Goal: Information Seeking & Learning: Learn about a topic

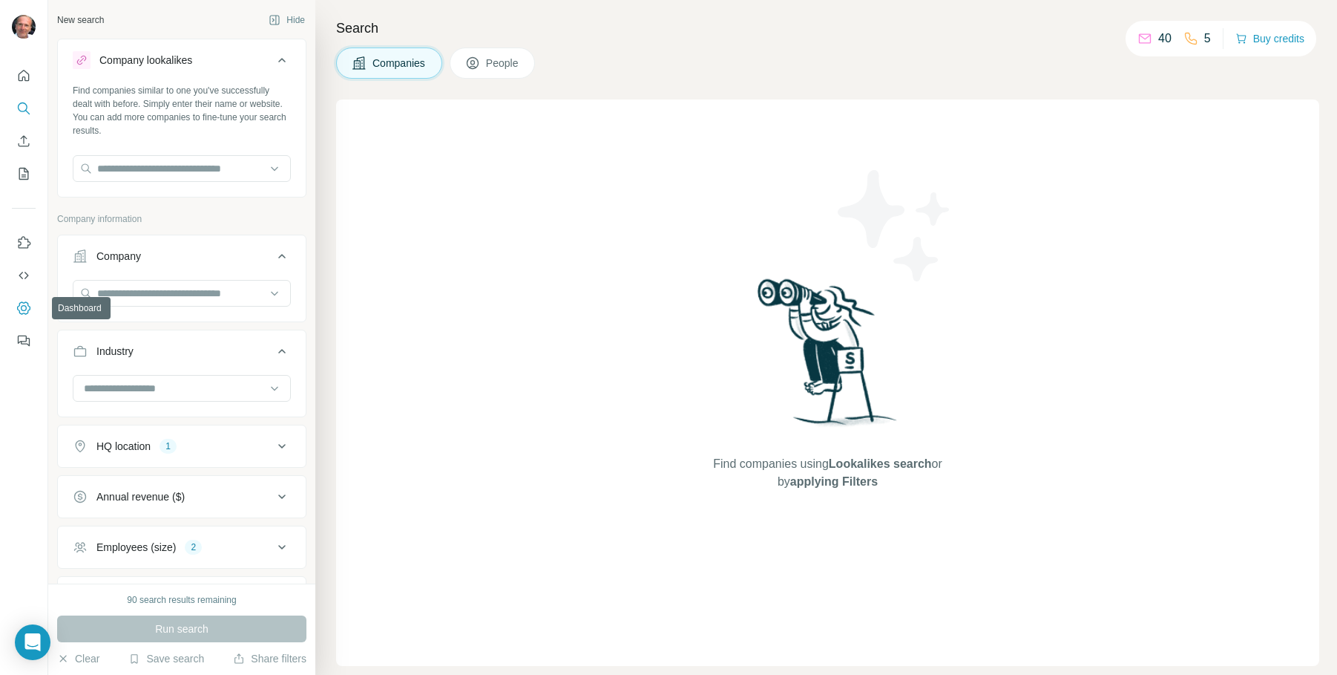
scroll to position [188, 0]
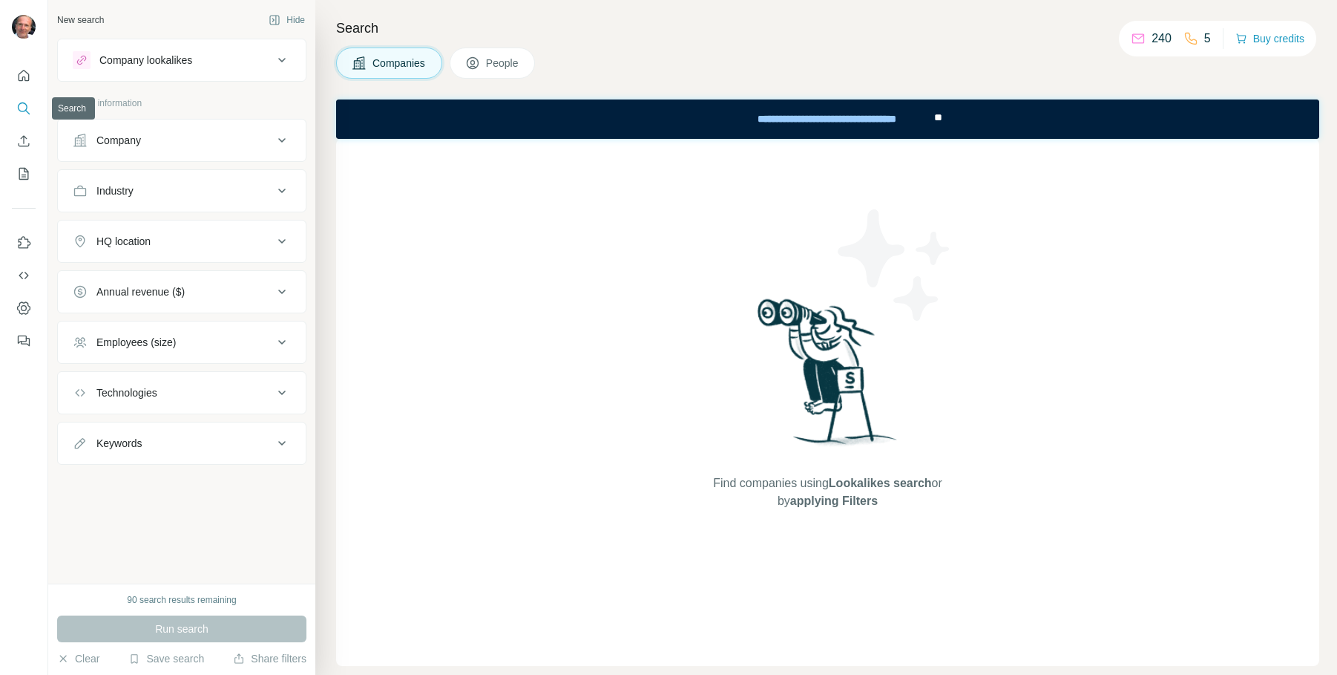
click at [24, 110] on icon "Search" at bounding box center [23, 108] width 15 height 15
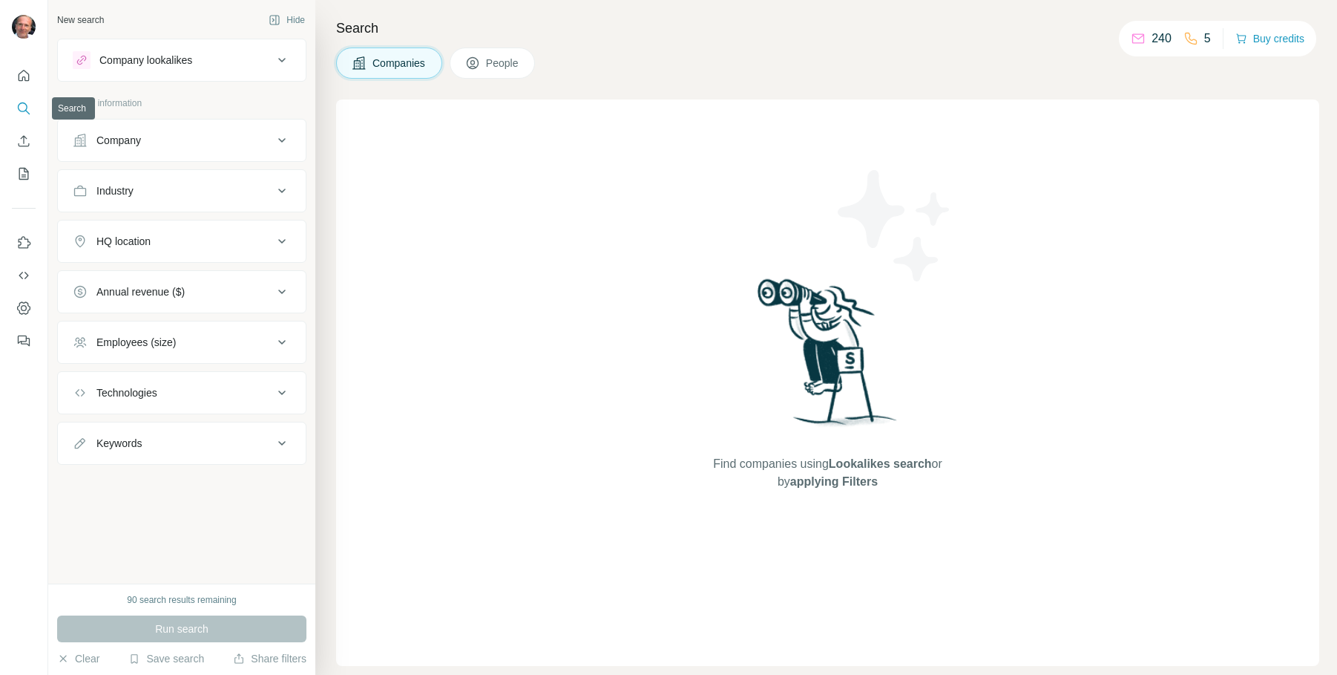
click at [24, 108] on icon "Search" at bounding box center [23, 108] width 15 height 15
click at [173, 141] on div "Company" at bounding box center [173, 140] width 200 height 15
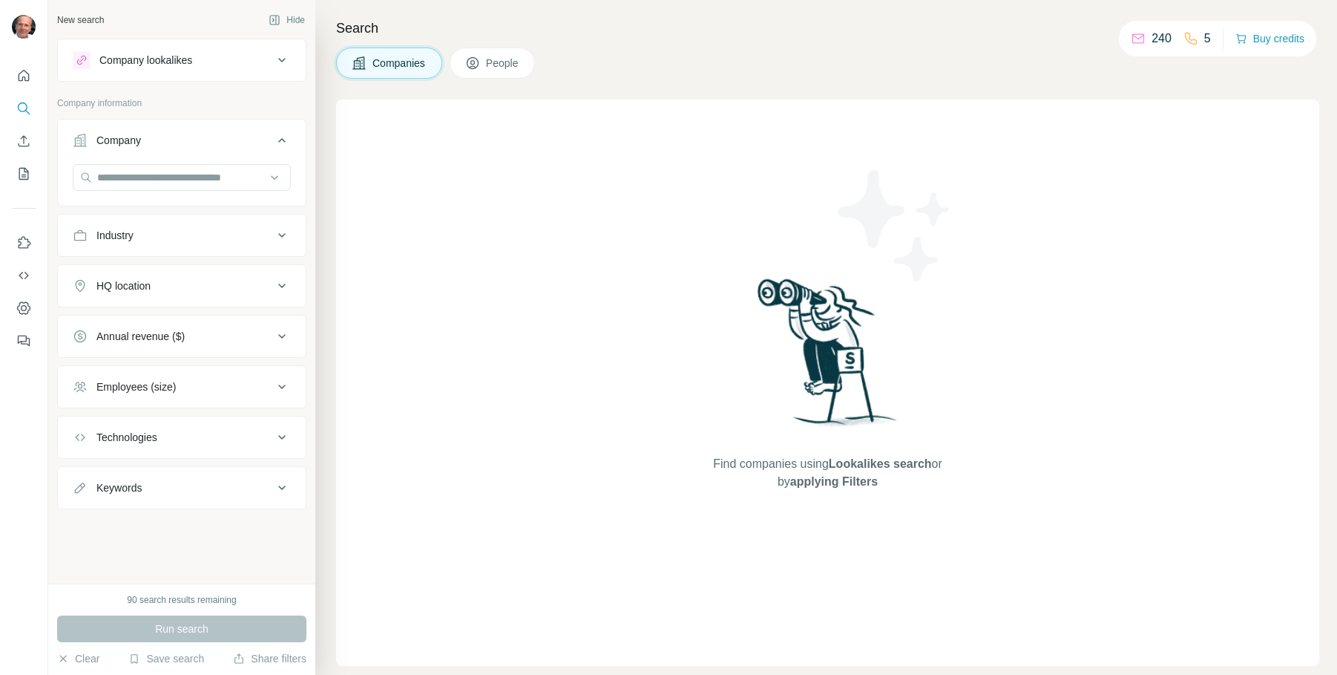
click at [173, 141] on div "Company" at bounding box center [173, 140] width 200 height 15
click at [256, 241] on div "HQ location" at bounding box center [173, 241] width 200 height 15
click at [182, 283] on input "text" at bounding box center [182, 278] width 218 height 27
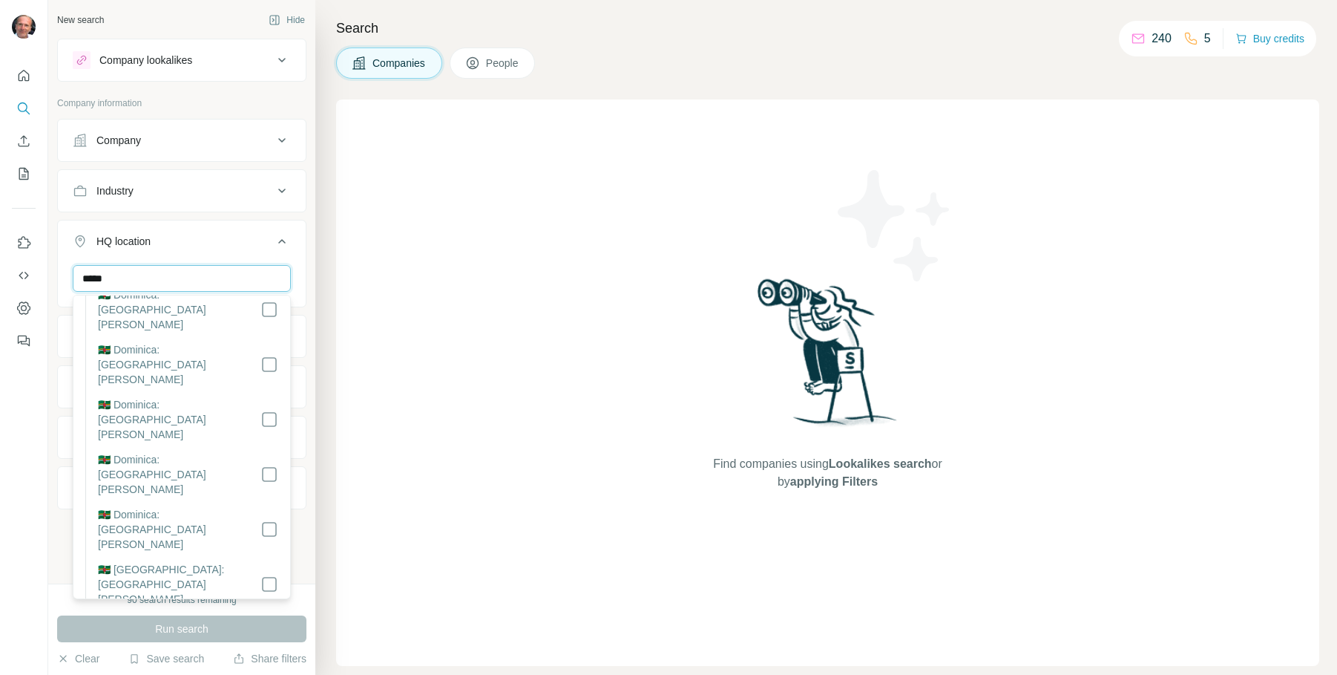
scroll to position [203, 0]
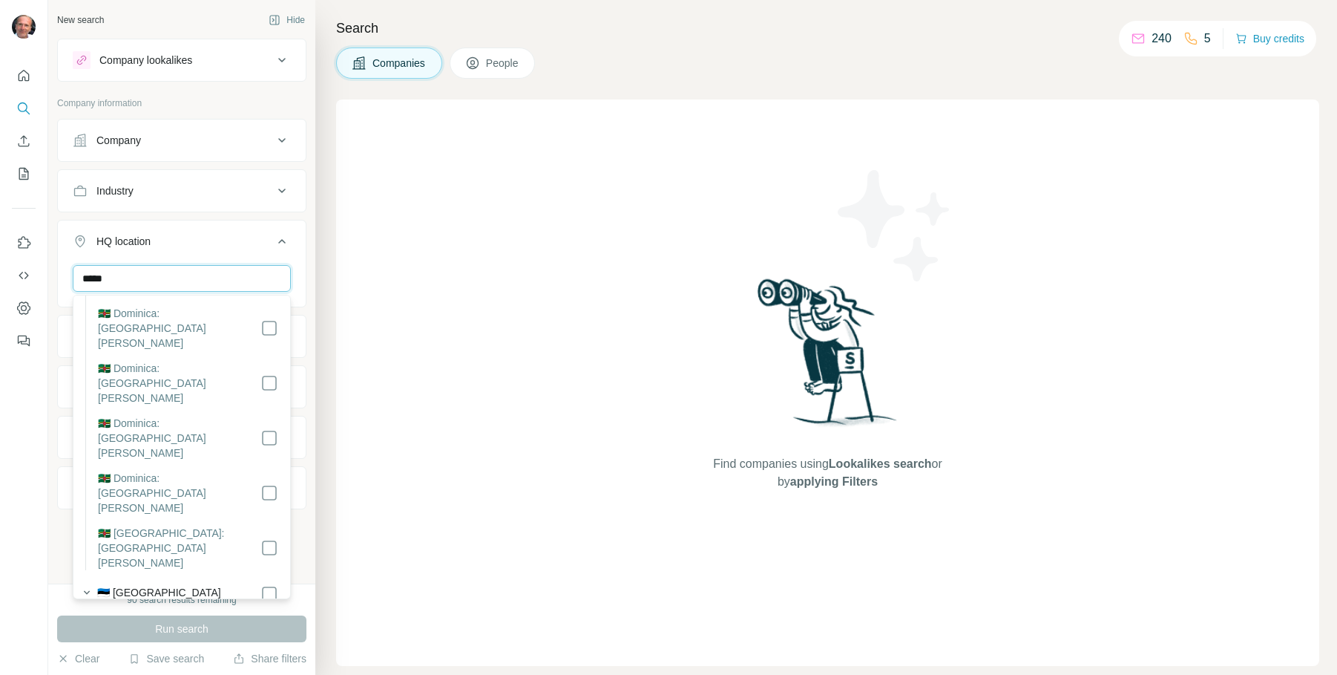
type input "*****"
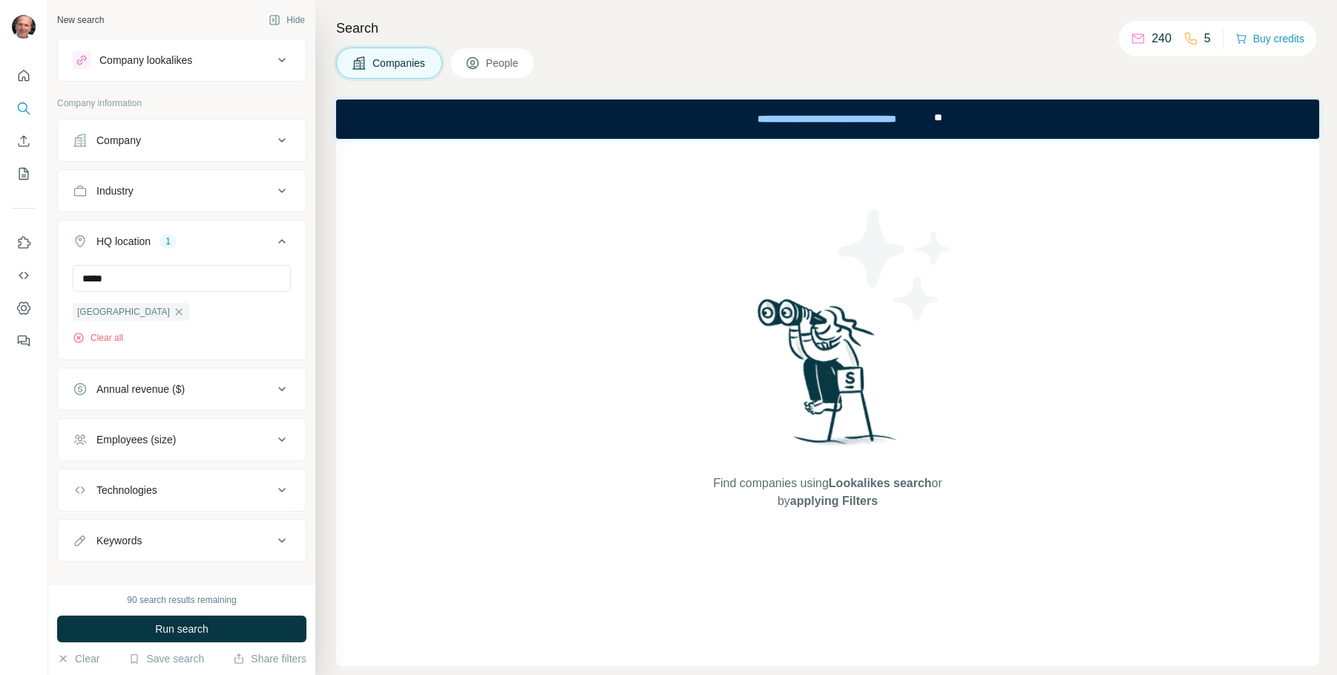
click at [321, 554] on div "Search Companies People Find companies using Lookalikes search or by applying F…" at bounding box center [826, 337] width 1022 height 675
click at [283, 437] on icon at bounding box center [282, 439] width 18 height 18
click at [80, 497] on icon at bounding box center [82, 500] width 18 height 18
click at [324, 595] on div "Search Companies People Find companies using Lookalikes search or by applying F…" at bounding box center [826, 337] width 1022 height 675
click at [334, 583] on div "Search Companies People Find companies using Lookalikes search or by applying F…" at bounding box center [826, 337] width 1022 height 675
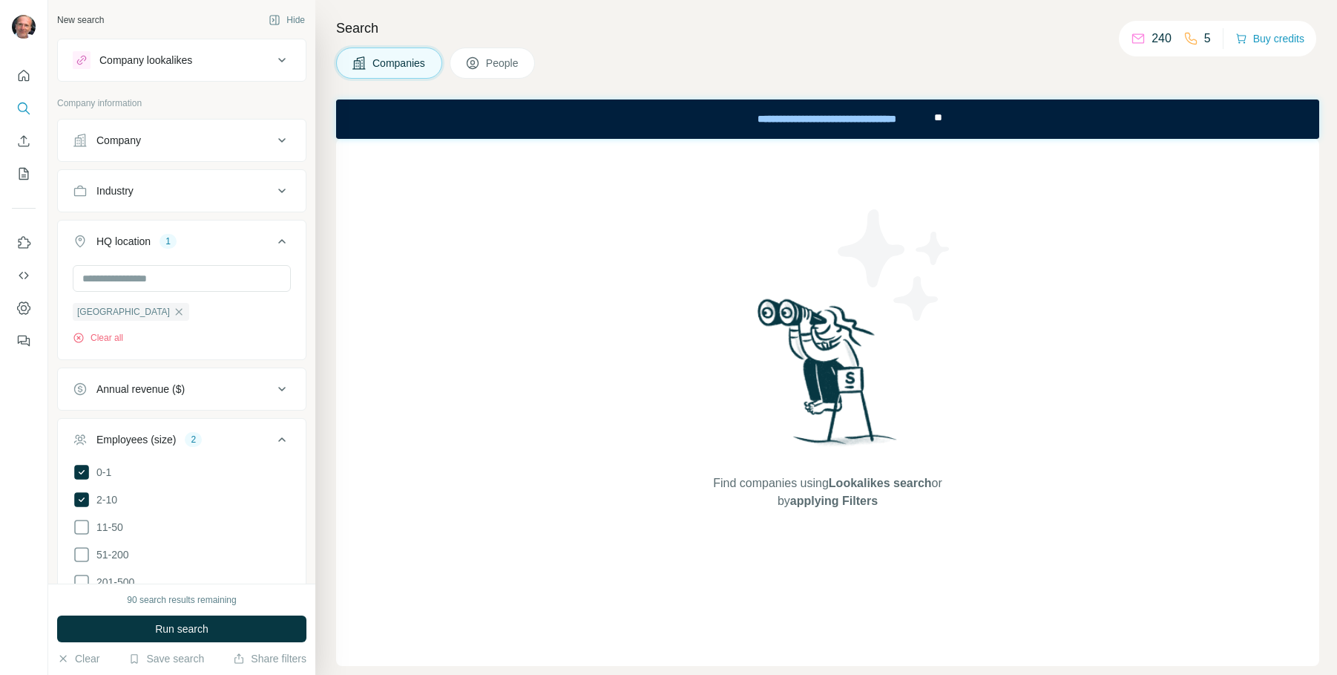
click at [282, 437] on icon at bounding box center [282, 439] width 18 height 18
click at [280, 490] on icon at bounding box center [281, 490] width 7 height 4
click at [219, 524] on input "text" at bounding box center [182, 527] width 218 height 27
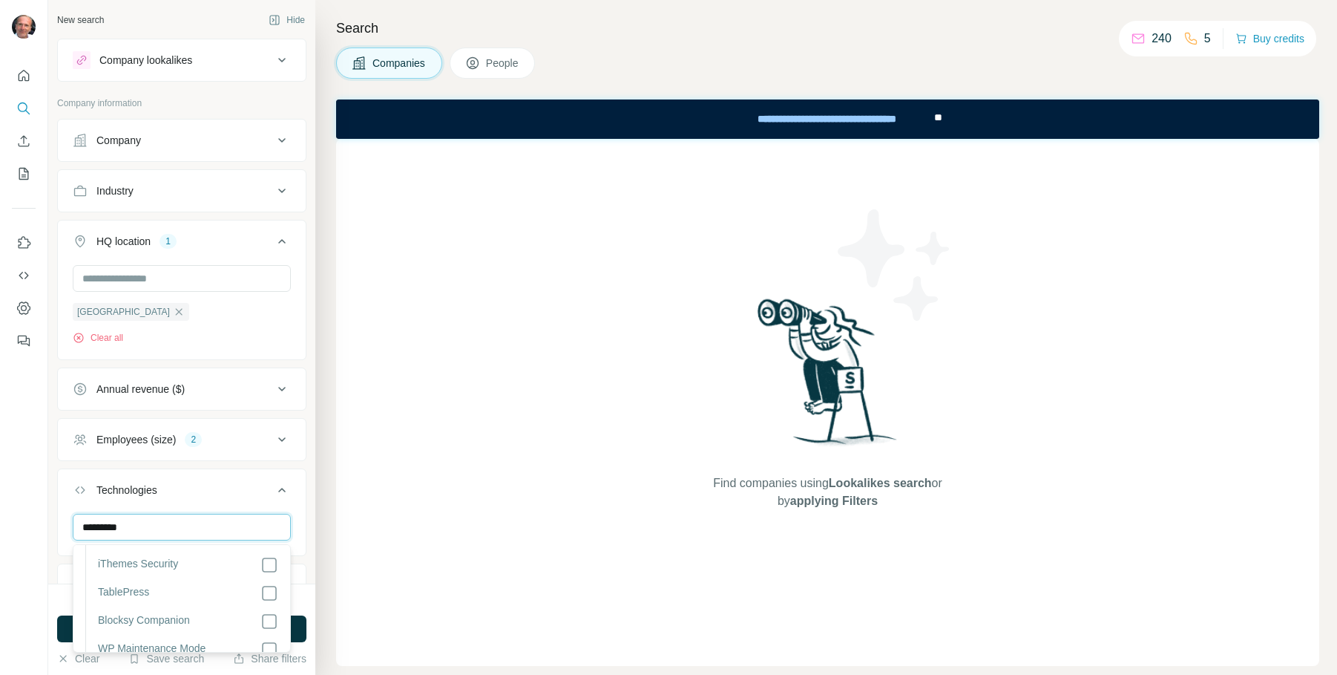
scroll to position [4448, 0]
drag, startPoint x: 170, startPoint y: 532, endPoint x: 43, endPoint y: 519, distance: 127.5
click at [43, 519] on div "New search Hide Company lookalikes Company information Company Industry HQ loca…" at bounding box center [668, 337] width 1337 height 675
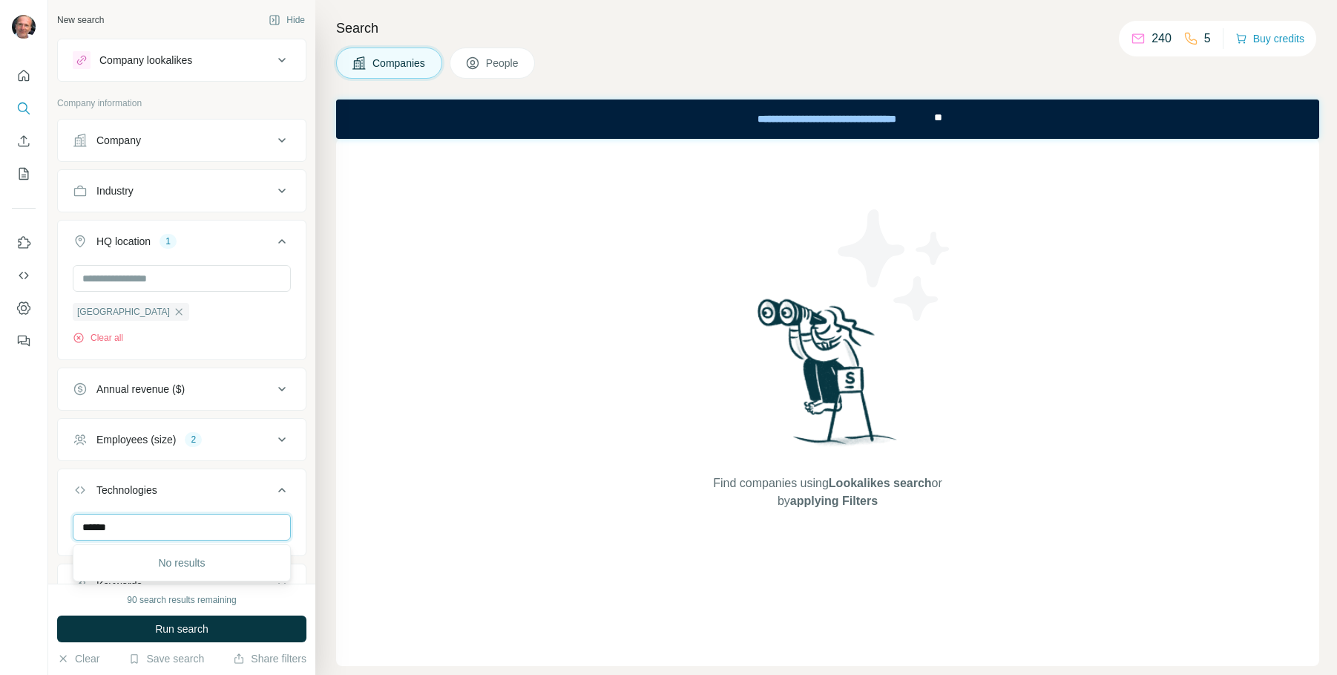
scroll to position [0, 0]
type input "*"
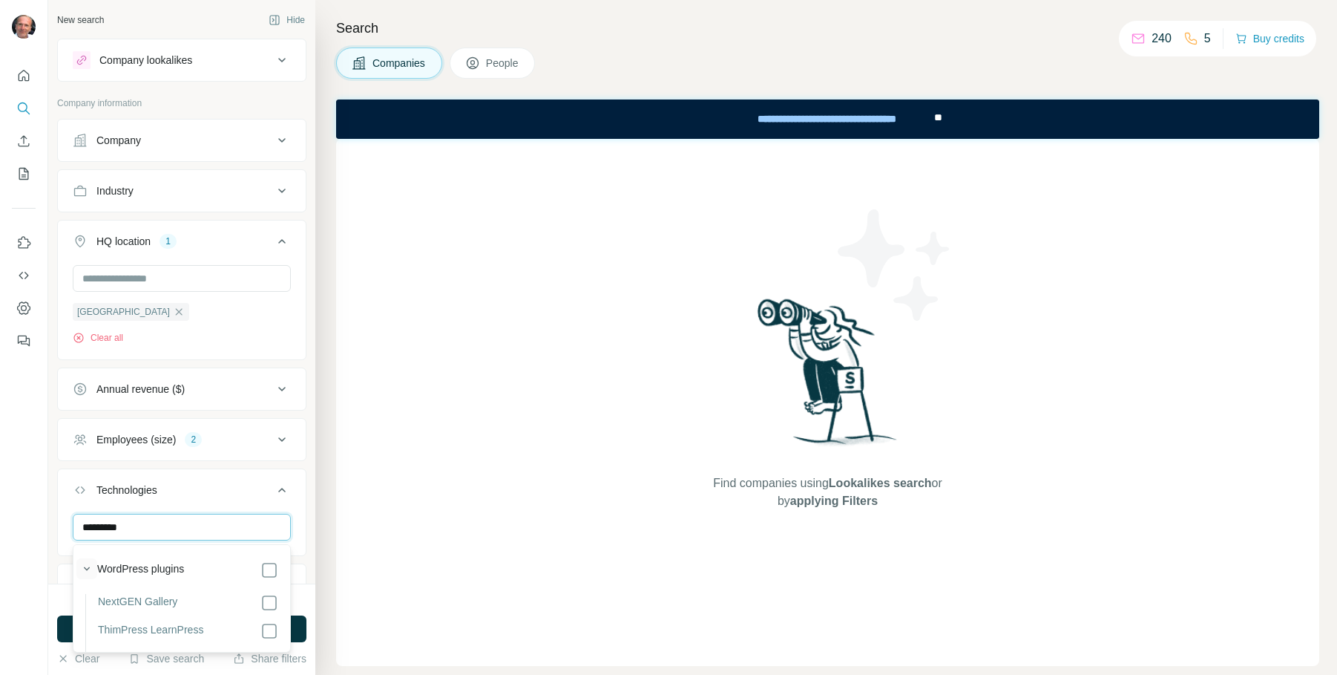
type input "*********"
click at [85, 565] on icon "button" at bounding box center [86, 568] width 15 height 15
click at [88, 599] on icon "button" at bounding box center [86, 601] width 15 height 15
click at [86, 557] on icon "button" at bounding box center [86, 555] width 15 height 15
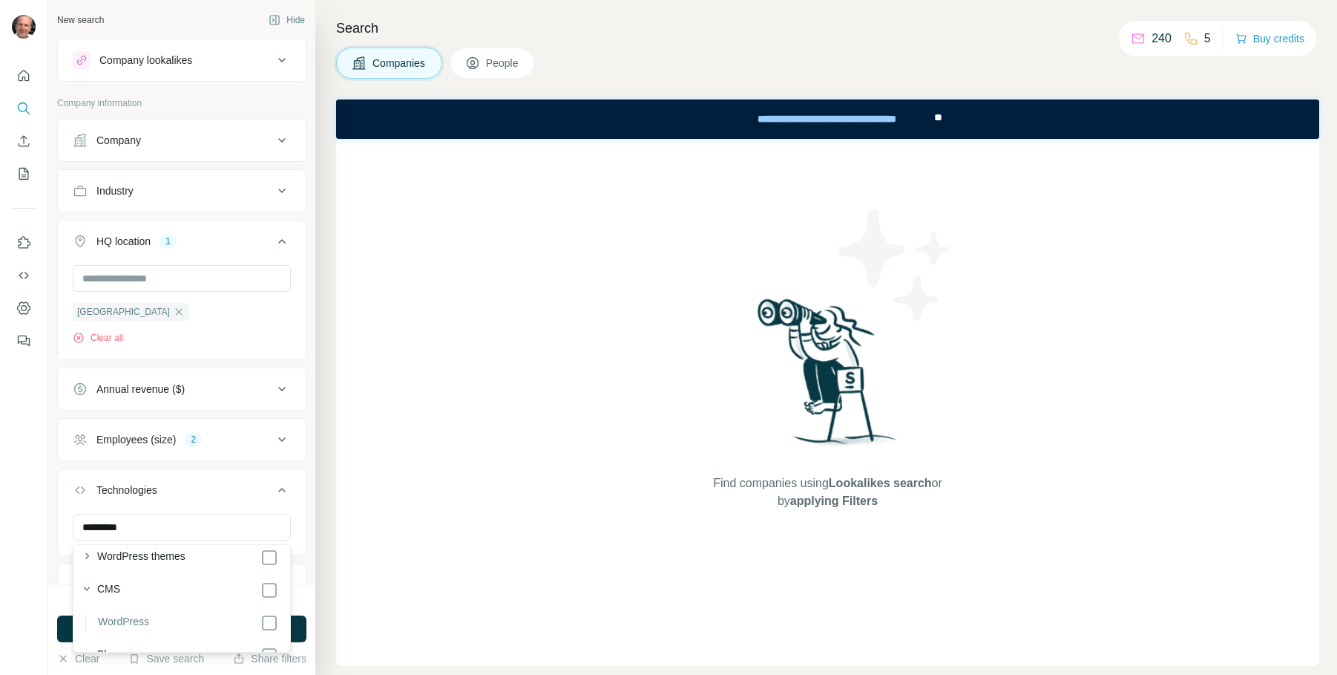
scroll to position [99, 0]
click at [286, 488] on icon at bounding box center [282, 490] width 18 height 18
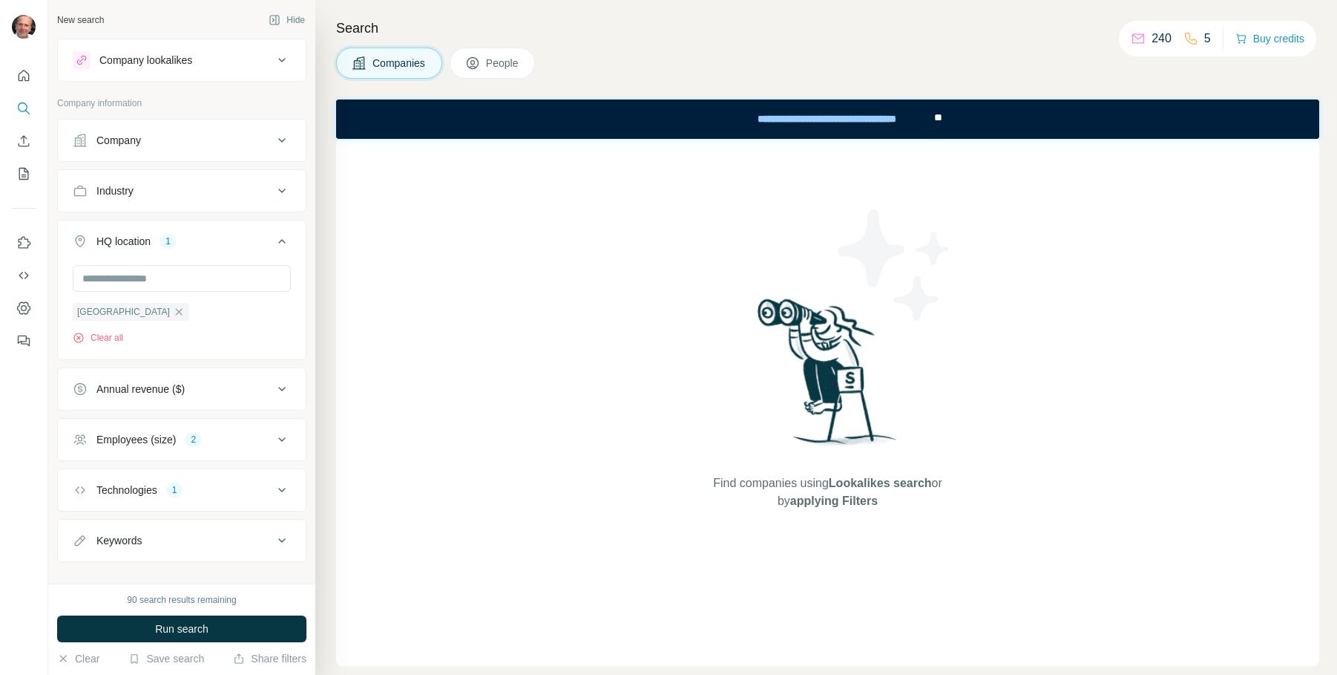
click at [282, 540] on icon at bounding box center [282, 540] width 18 height 18
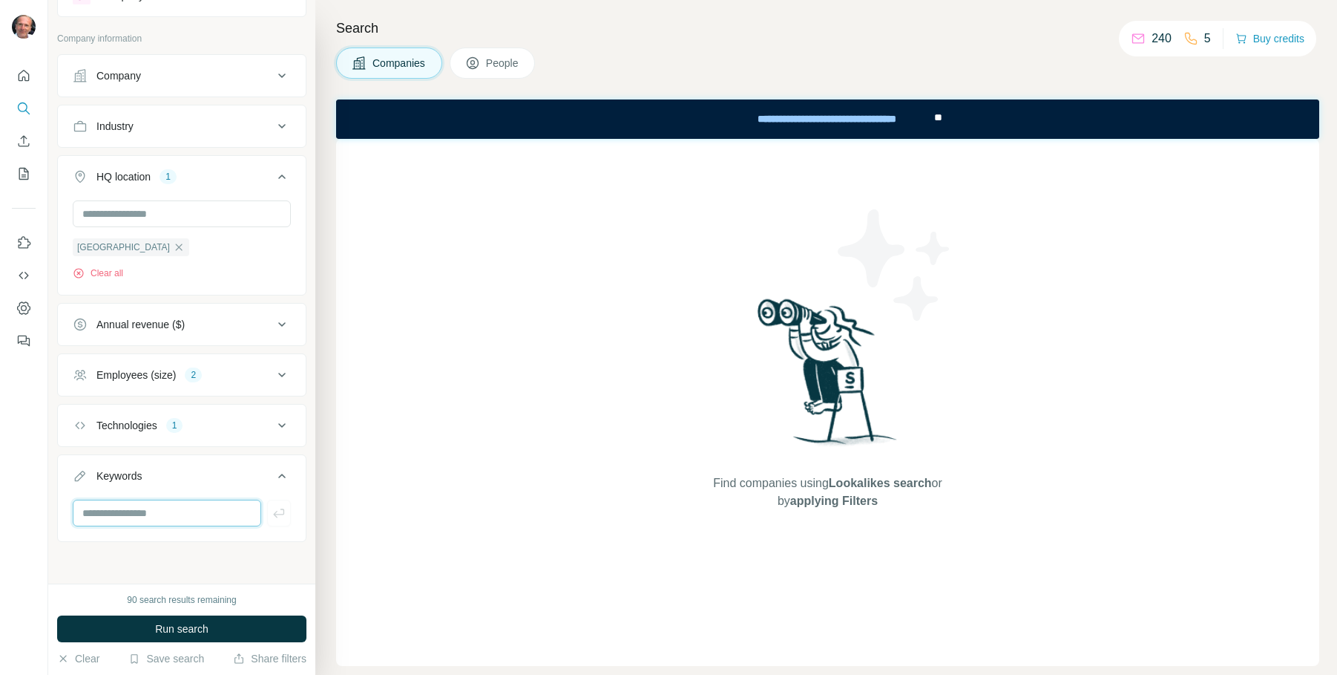
click at [165, 513] on input "text" at bounding box center [167, 512] width 188 height 27
type input "*******"
click at [189, 625] on span "Run search" at bounding box center [181, 628] width 53 height 15
click at [204, 519] on input "*******" at bounding box center [167, 512] width 188 height 27
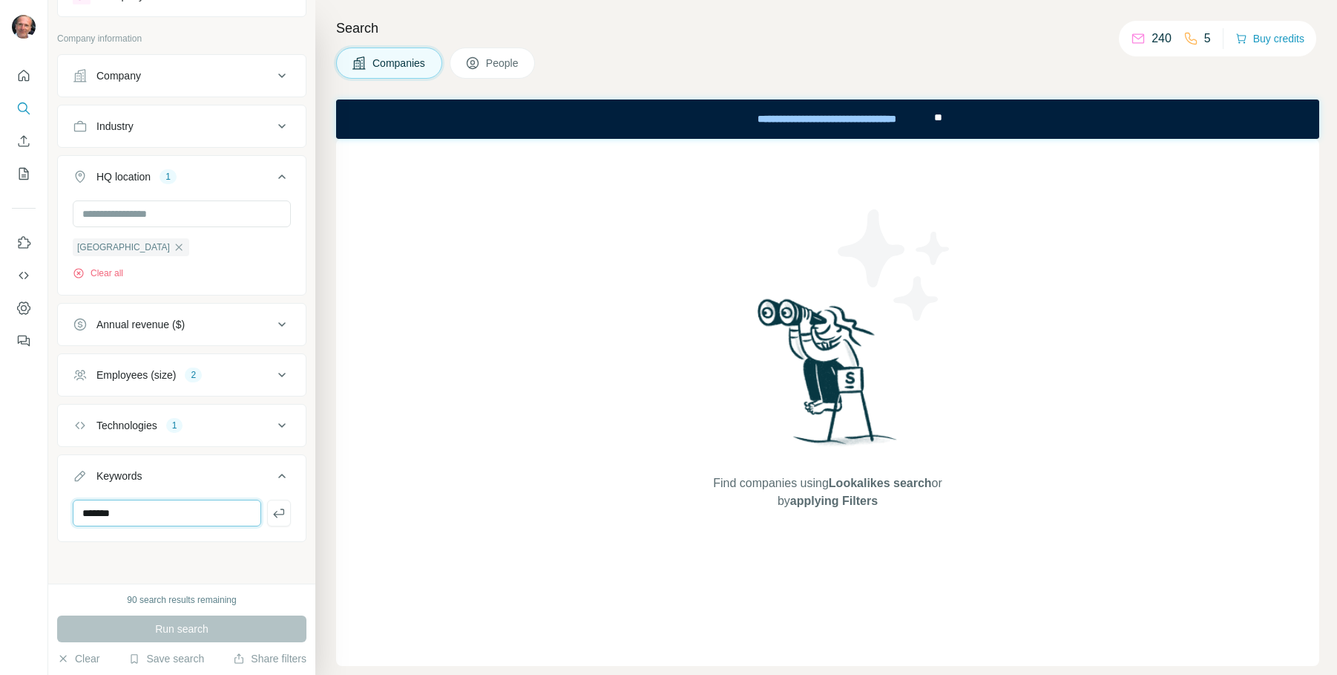
click at [204, 519] on input "*******" at bounding box center [167, 512] width 188 height 27
click at [326, 565] on div "Search Companies People Find companies using Lookalikes search or by applying F…" at bounding box center [826, 337] width 1022 height 675
drag, startPoint x: 296, startPoint y: 577, endPoint x: 286, endPoint y: 583, distance: 12.0
click at [296, 577] on div "New search Hide Company lookalikes Company information Company Industry HQ loca…" at bounding box center [181, 291] width 267 height 583
click at [263, 626] on div "Run search" at bounding box center [181, 628] width 249 height 27
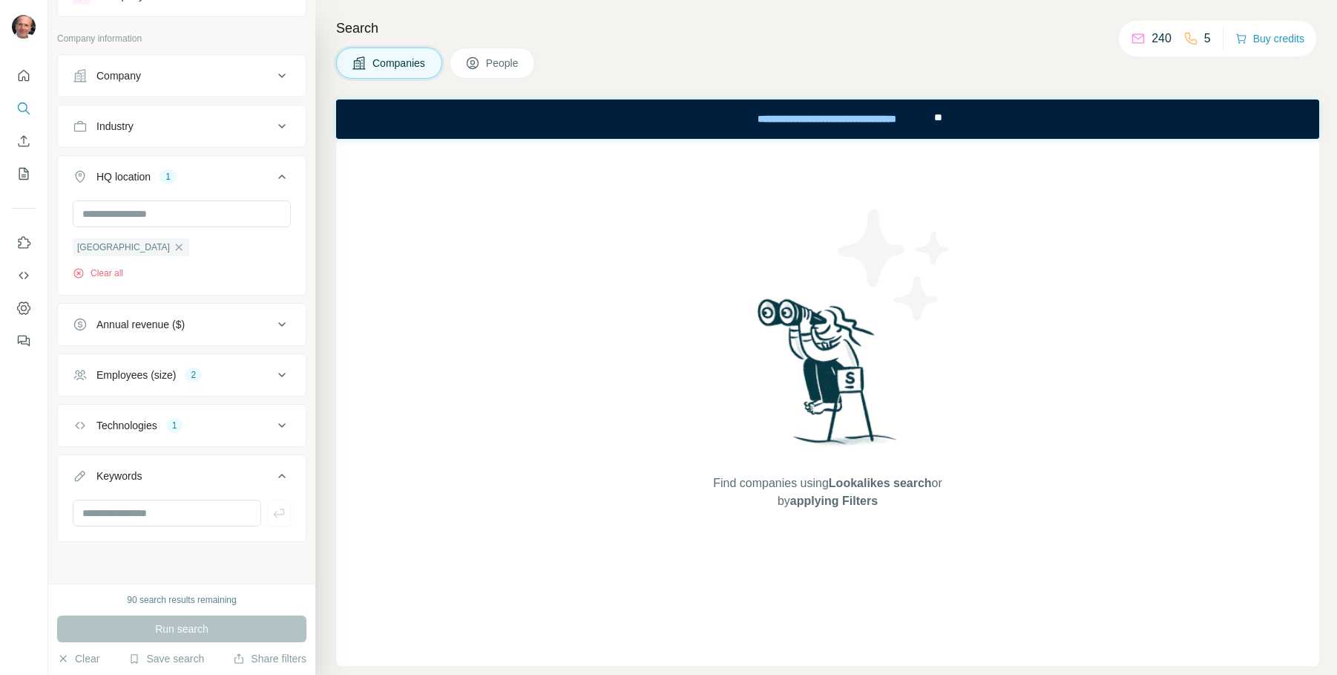
click at [282, 177] on icon at bounding box center [282, 177] width 18 height 18
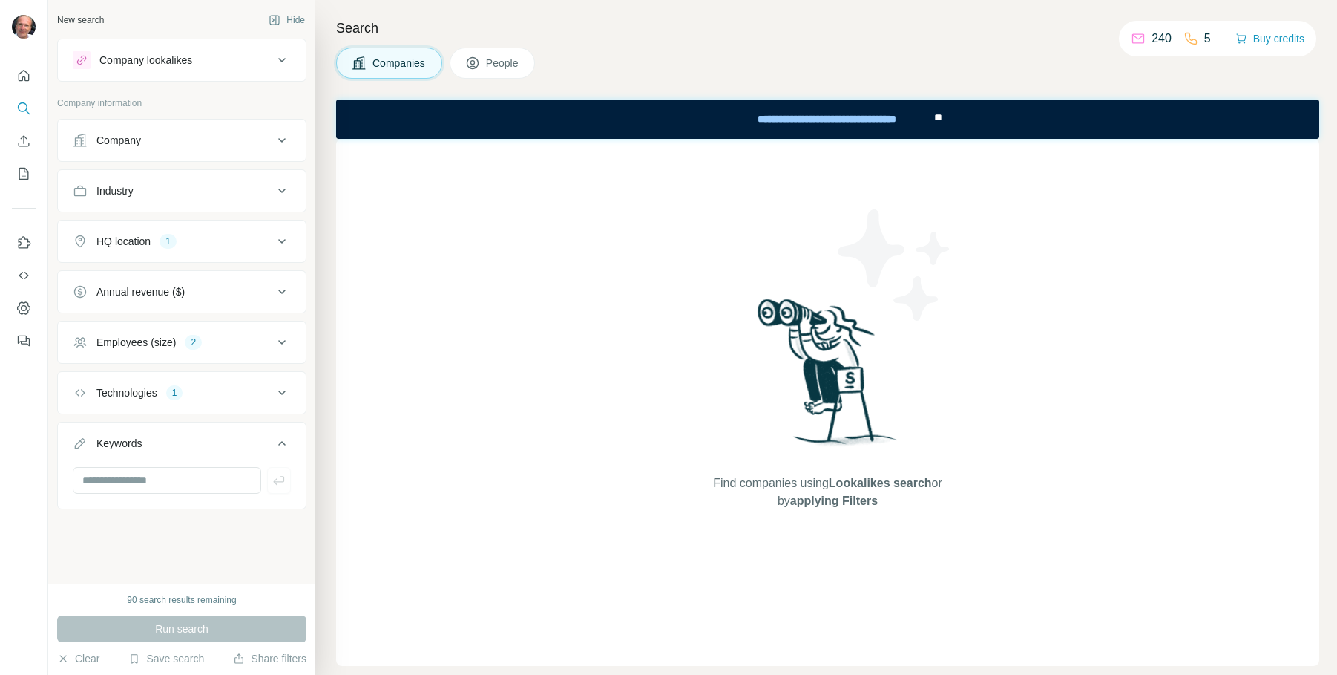
scroll to position [0, 0]
click at [275, 137] on icon at bounding box center [282, 140] width 18 height 18
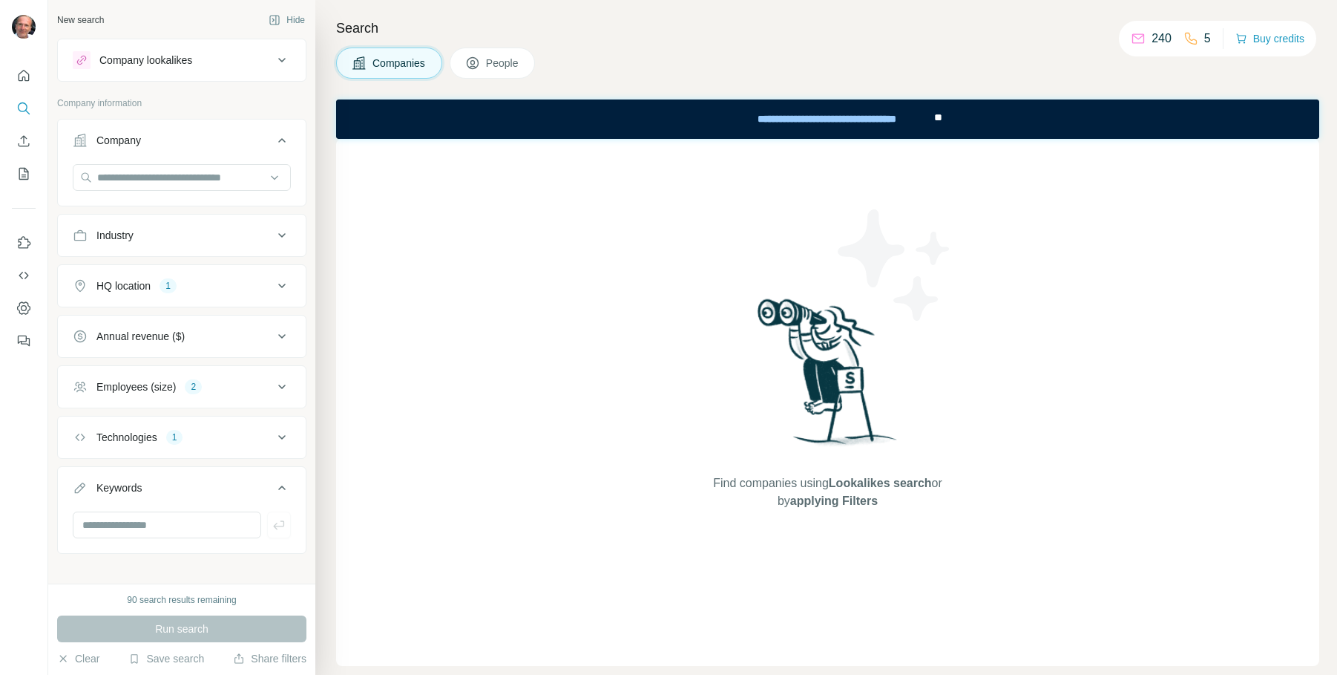
click at [277, 233] on icon at bounding box center [282, 235] width 18 height 18
click at [236, 270] on input at bounding box center [173, 272] width 183 height 16
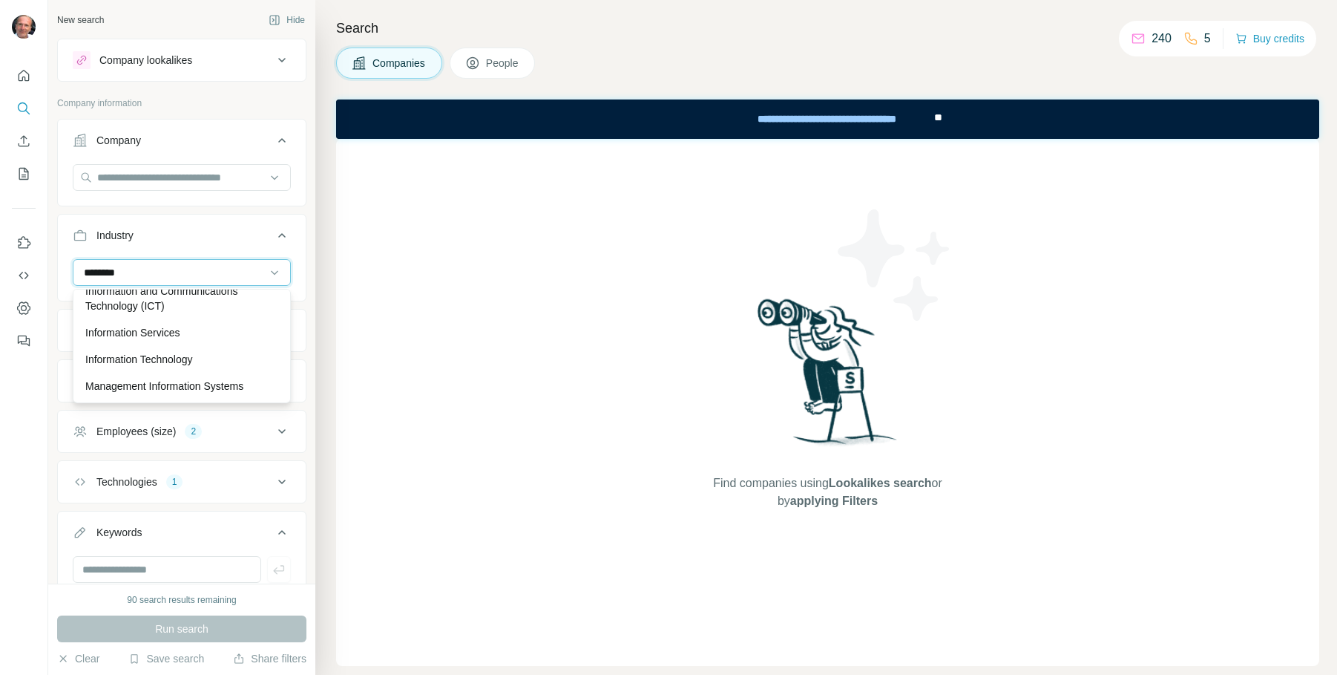
scroll to position [42, 0]
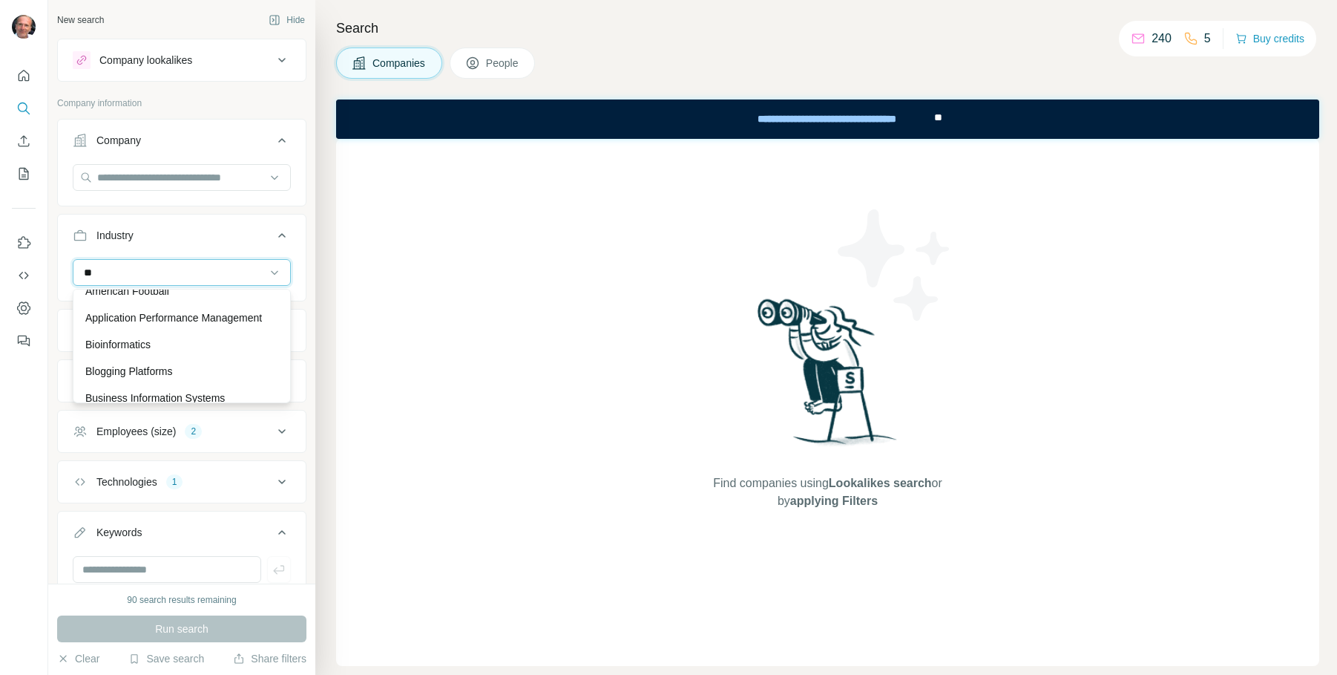
type input "*"
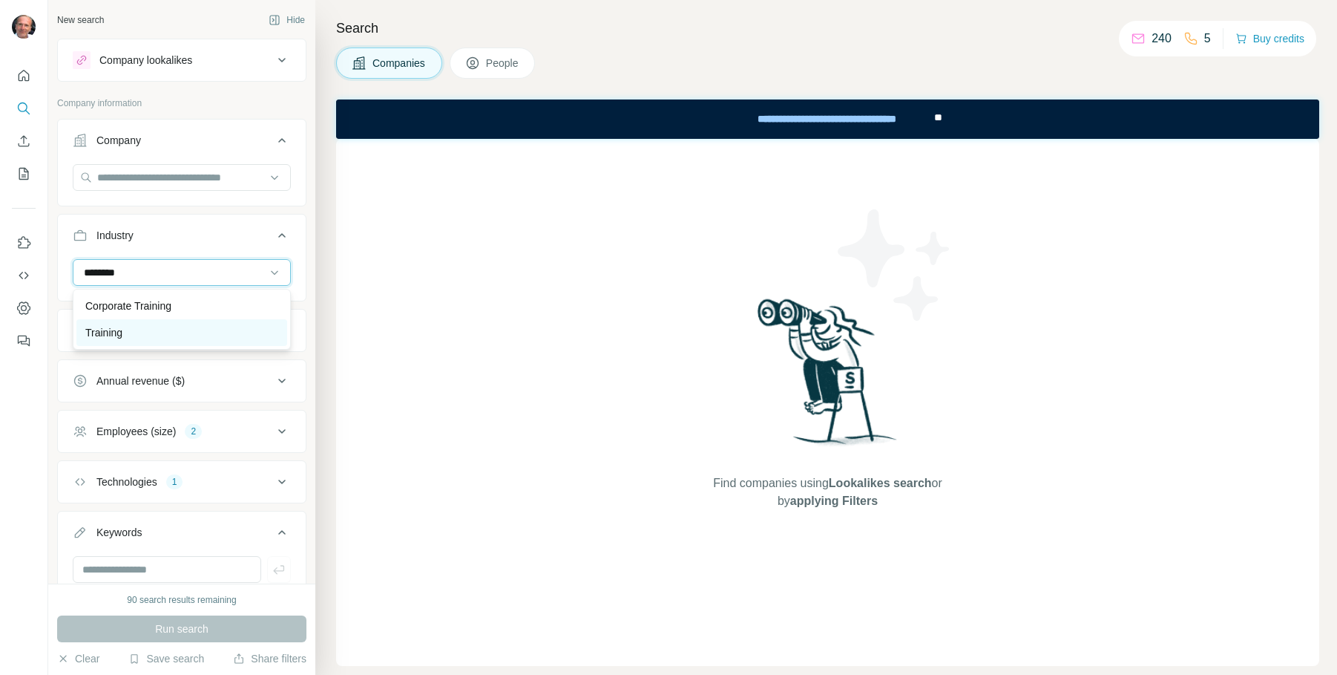
type input "********"
click at [125, 335] on div "Training" at bounding box center [181, 332] width 193 height 15
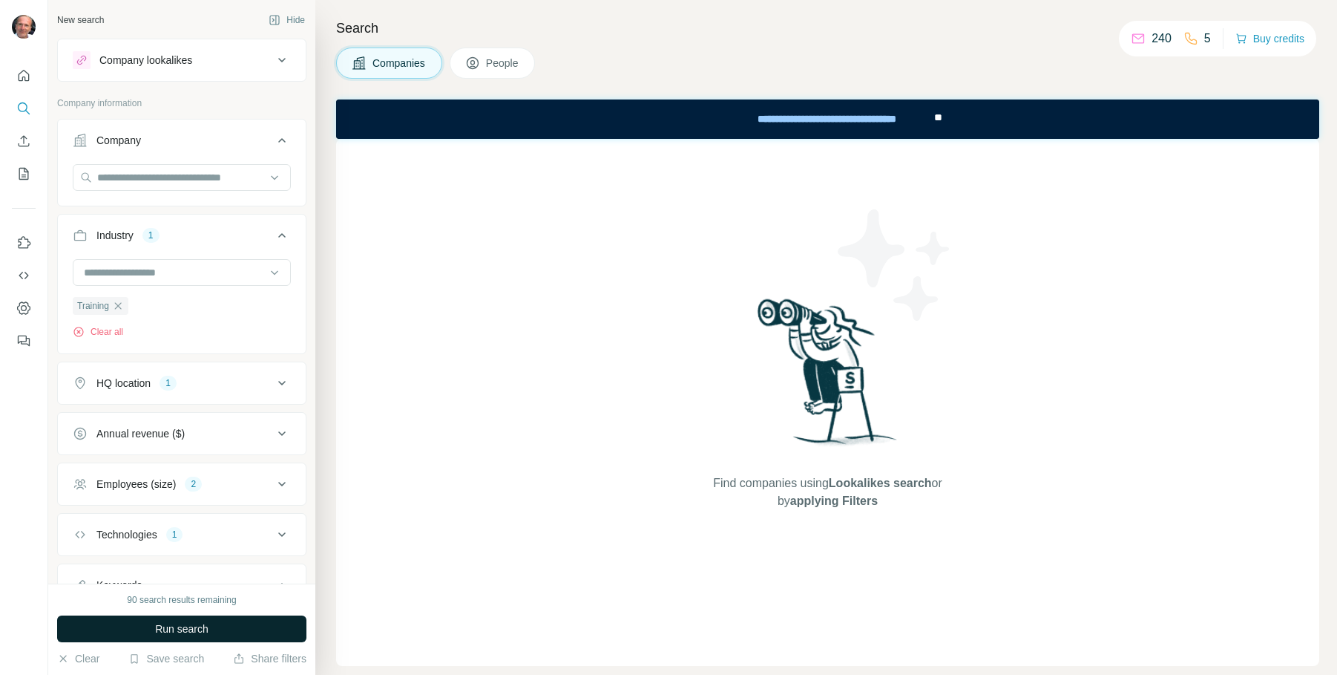
click at [201, 630] on span "Run search" at bounding box center [181, 628] width 53 height 15
drag, startPoint x: 118, startPoint y: 304, endPoint x: 125, endPoint y: 301, distance: 7.6
click at [121, 302] on icon "button" at bounding box center [118, 306] width 12 height 12
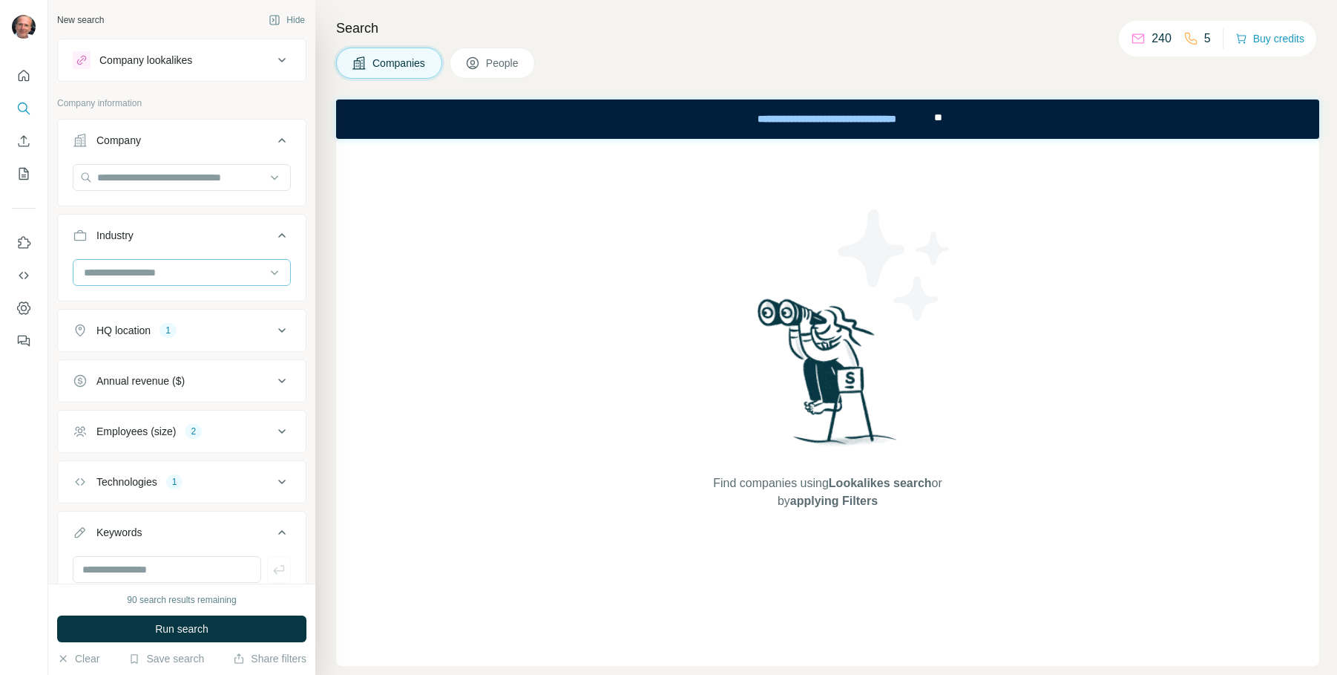
click at [141, 273] on input at bounding box center [173, 272] width 183 height 16
type input "***"
